Goal: Task Accomplishment & Management: Use online tool/utility

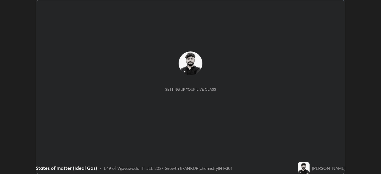
scroll to position [174, 381]
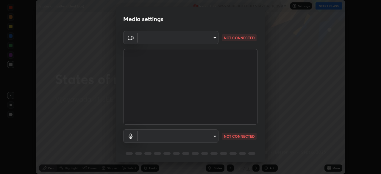
type input "6abeaecdeb226f2625be572e5a91b17e3a43c10ff086736bc350871787b847bf"
type input "default"
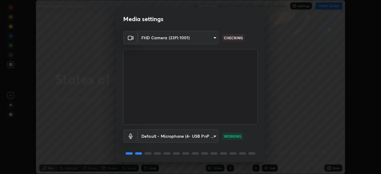
scroll to position [21, 0]
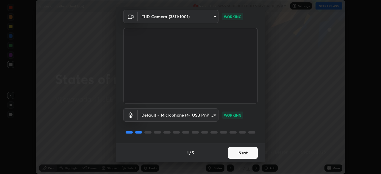
click at [241, 153] on button "Next" at bounding box center [243, 153] width 30 height 12
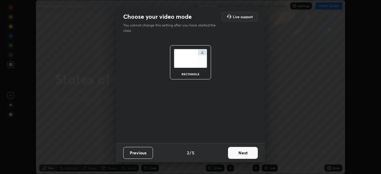
click at [242, 155] on button "Next" at bounding box center [243, 153] width 30 height 12
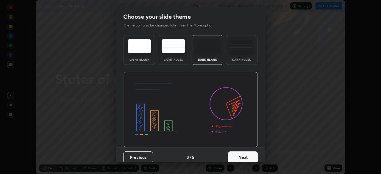
click at [244, 157] on button "Next" at bounding box center [243, 158] width 30 height 12
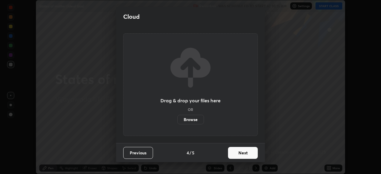
click at [243, 154] on button "Next" at bounding box center [243, 153] width 30 height 12
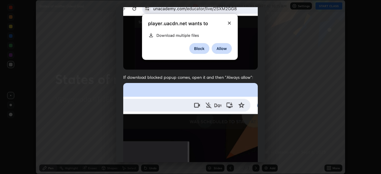
scroll to position [143, 0]
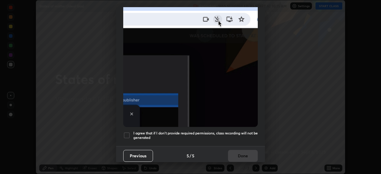
click at [127, 134] on div at bounding box center [126, 135] width 7 height 7
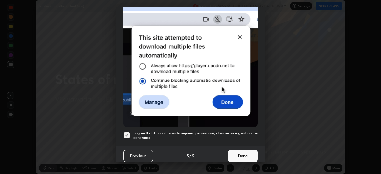
click at [233, 153] on button "Done" at bounding box center [243, 156] width 30 height 12
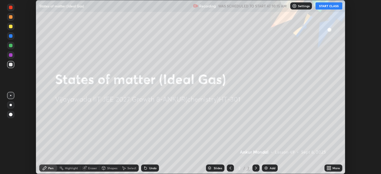
click at [331, 8] on button "START CLASS" at bounding box center [329, 5] width 27 height 7
